Goal: Task Accomplishment & Management: Use online tool/utility

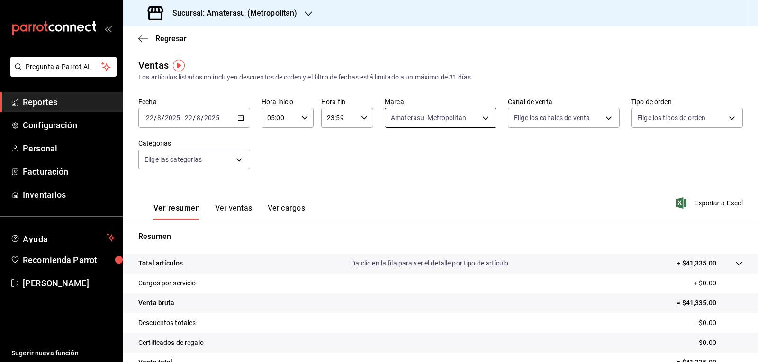
click at [406, 116] on body "Pregunta a Parrot AI Reportes Configuración Personal Facturación Inventarios Ay…" at bounding box center [379, 181] width 758 height 362
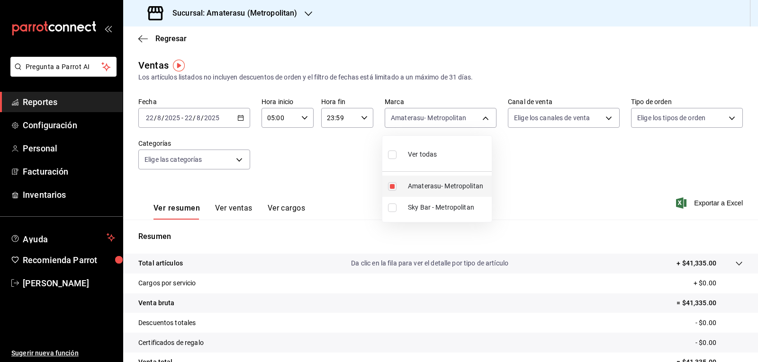
click at [394, 184] on input "checkbox" at bounding box center [392, 186] width 9 height 9
checkbox input "false"
click at [391, 186] on input "checkbox" at bounding box center [392, 186] width 9 height 9
checkbox input "true"
type input "e4cd7fcb-d45b-43ae-a99f-ad4ccfcd9032"
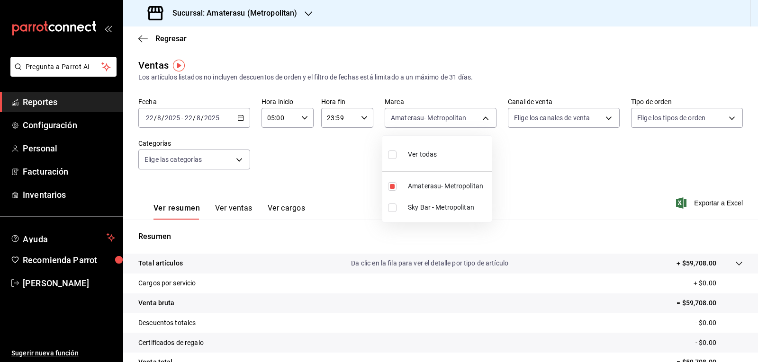
click at [526, 197] on div at bounding box center [379, 181] width 758 height 362
click at [526, 197] on div "Ver resumen Ver ventas Ver cargos Exportar a Excel" at bounding box center [440, 200] width 635 height 39
drag, startPoint x: 517, startPoint y: 197, endPoint x: 454, endPoint y: 185, distance: 64.1
click at [460, 186] on div "Ver resumen Ver ventas Ver cargos Exportar a Excel" at bounding box center [440, 200] width 635 height 39
drag, startPoint x: 397, startPoint y: 125, endPoint x: 386, endPoint y: 132, distance: 13.7
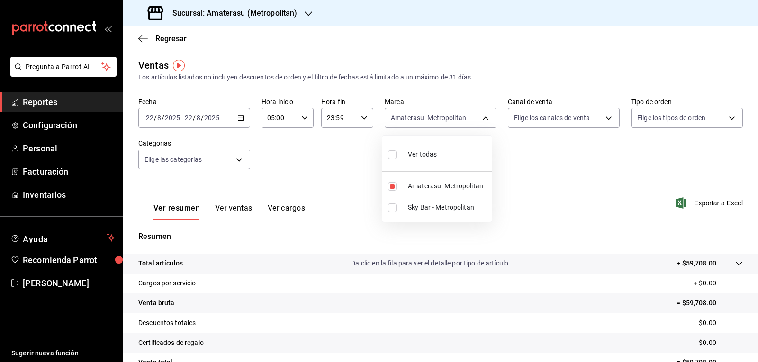
click at [396, 125] on body "Pregunta a Parrot AI Reportes Configuración Personal Facturación Inventarios Ay…" at bounding box center [379, 181] width 758 height 362
click at [396, 183] on input "checkbox" at bounding box center [392, 186] width 9 height 9
checkbox input "false"
click at [387, 206] on li "Sky Bar - Metropolitan" at bounding box center [436, 207] width 109 height 21
type input "f3afaab8-8c3d-4e49-a299-af9bdf6027b2"
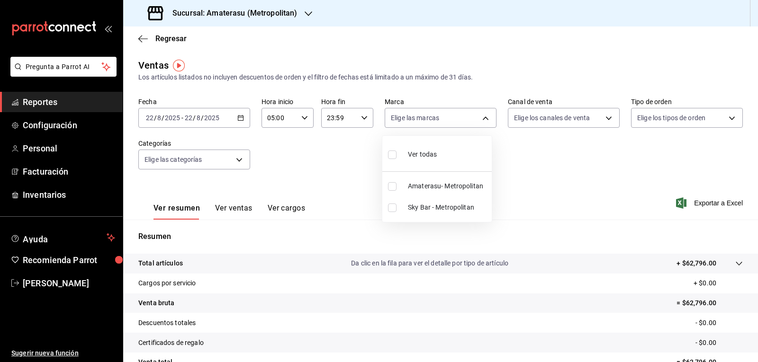
checkbox input "true"
click at [527, 178] on div at bounding box center [379, 181] width 758 height 362
click at [459, 173] on div "Fecha [DATE] [DATE] - [DATE] [DATE] Hora inicio 05:00 Hora inicio Hora fin 23:5…" at bounding box center [440, 139] width 604 height 83
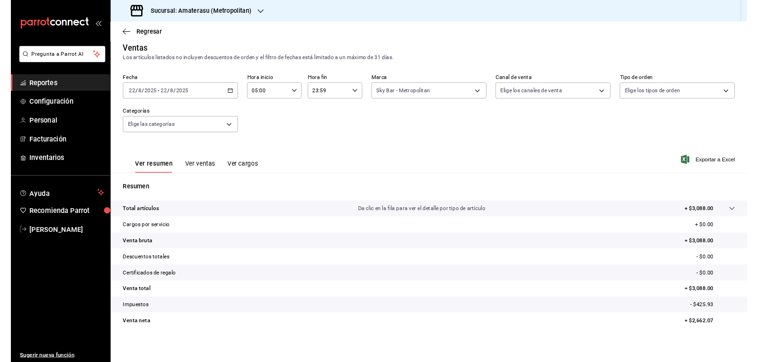
scroll to position [6, 0]
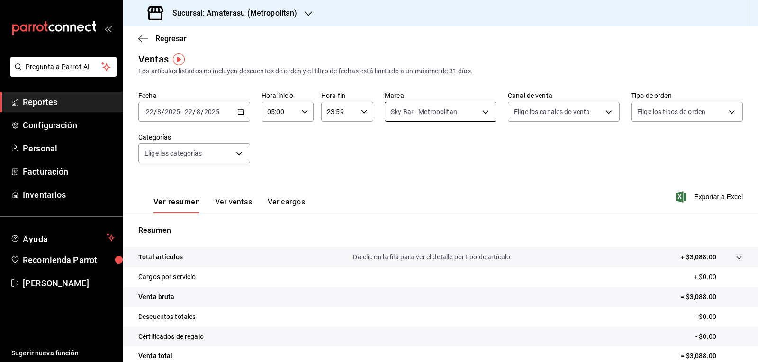
click at [400, 117] on body "Pregunta a Parrot AI Reportes Configuración Personal Facturación Inventarios Ay…" at bounding box center [379, 181] width 758 height 362
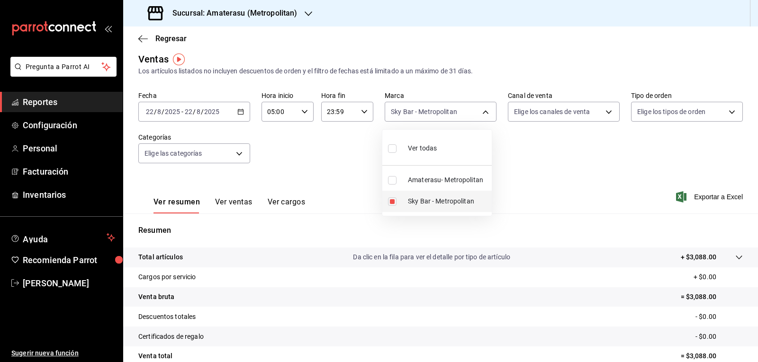
click at [390, 200] on input "checkbox" at bounding box center [392, 201] width 9 height 9
checkbox input "false"
click at [391, 184] on input "checkbox" at bounding box center [392, 180] width 9 height 9
checkbox input "true"
type input "e4cd7fcb-d45b-43ae-a99f-ad4ccfcd9032"
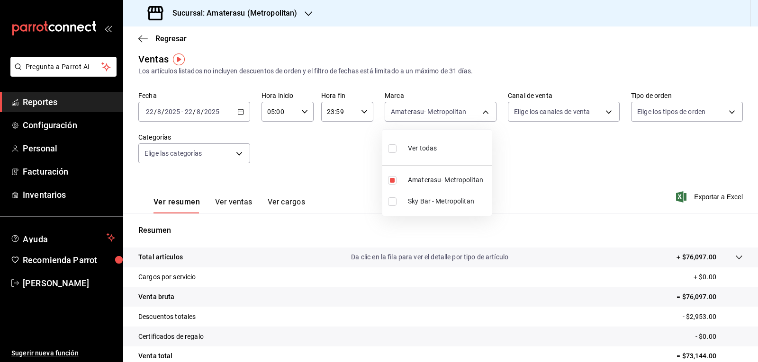
click at [521, 192] on div at bounding box center [379, 181] width 758 height 362
click at [519, 190] on div "Ver resumen Ver ventas Ver cargos Exportar a Excel" at bounding box center [440, 194] width 635 height 39
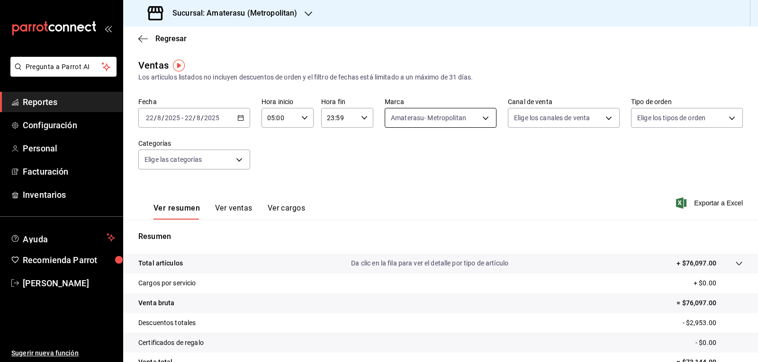
click at [414, 120] on body "Pregunta a Parrot AI Reportes Configuración Personal Facturación Inventarios Ay…" at bounding box center [379, 181] width 758 height 362
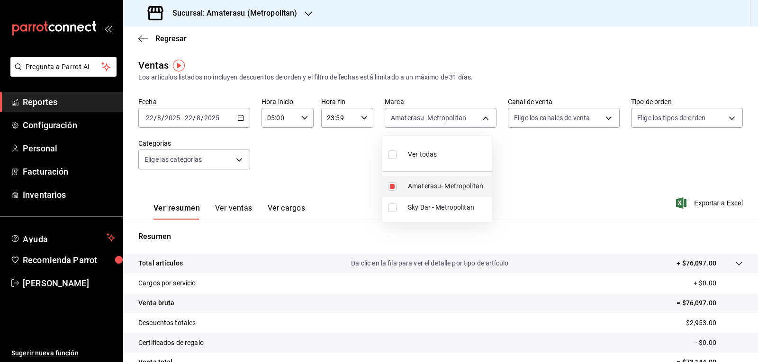
click at [393, 184] on input "checkbox" at bounding box center [392, 186] width 9 height 9
checkbox input "false"
click at [391, 207] on input "checkbox" at bounding box center [392, 208] width 9 height 9
checkbox input "true"
type input "f3afaab8-8c3d-4e49-a299-af9bdf6027b2"
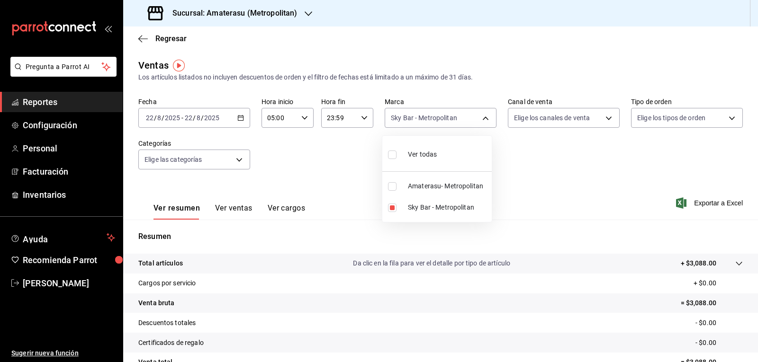
click at [339, 171] on div at bounding box center [379, 181] width 758 height 362
click at [339, 171] on div "Fecha [DATE] [DATE] - [DATE] [DATE] Hora inicio 05:00 Hora inicio Hora fin 23:5…" at bounding box center [440, 139] width 604 height 83
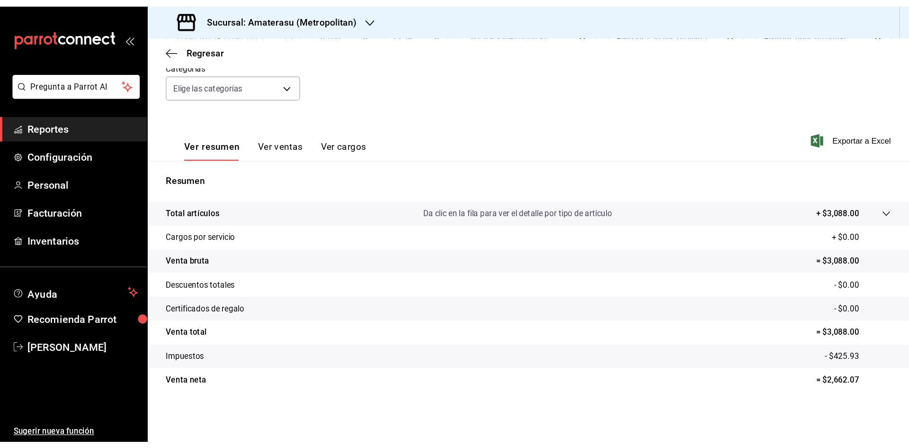
scroll to position [6, 0]
